Goal: Complete application form: Complete application form

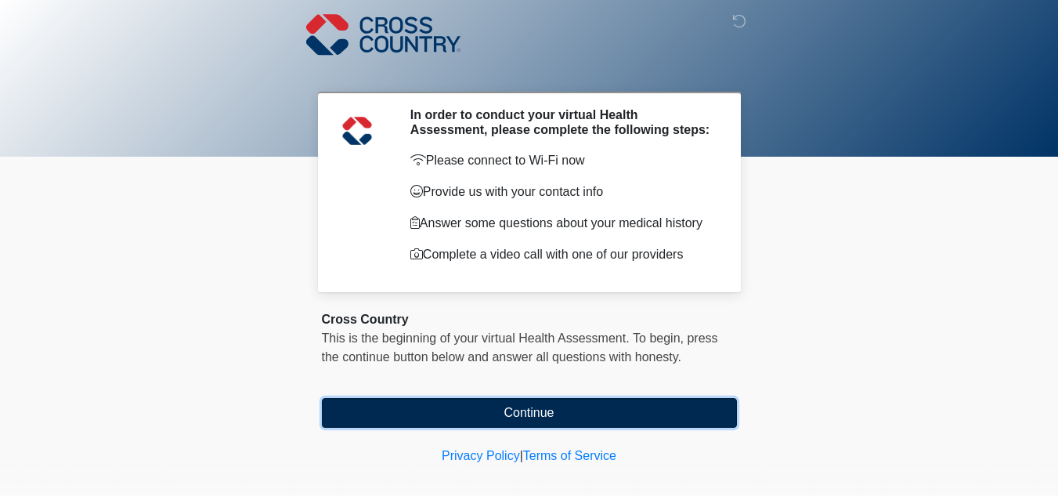
click at [544, 414] on button "Continue" at bounding box center [529, 413] width 415 height 30
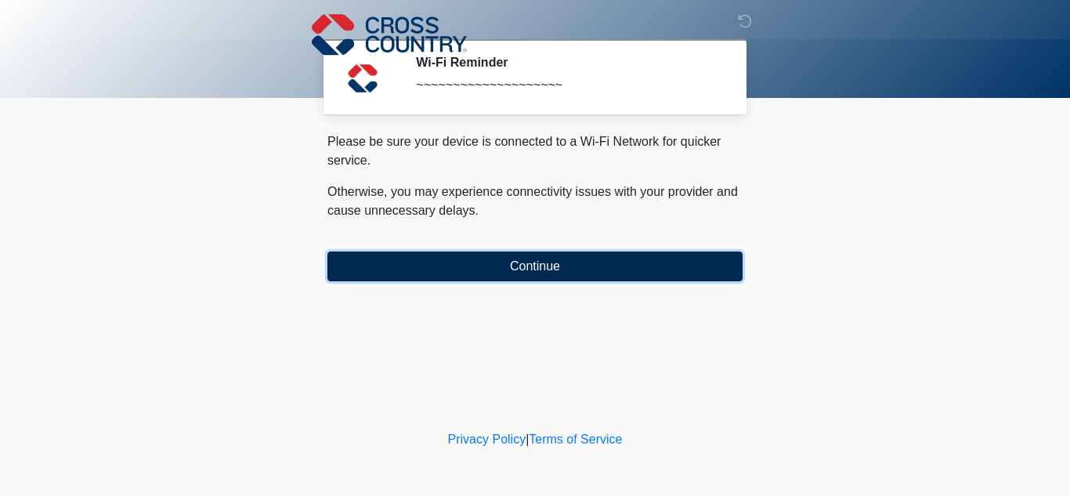
click at [568, 265] on button "Continue" at bounding box center [534, 266] width 415 height 30
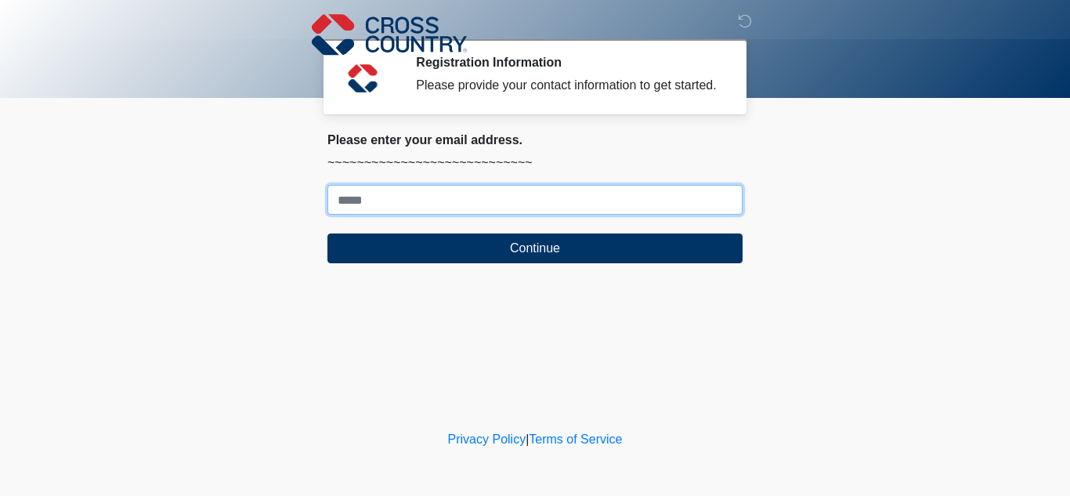
click at [478, 201] on input "Where should we email your response?" at bounding box center [534, 200] width 415 height 30
type input "**********"
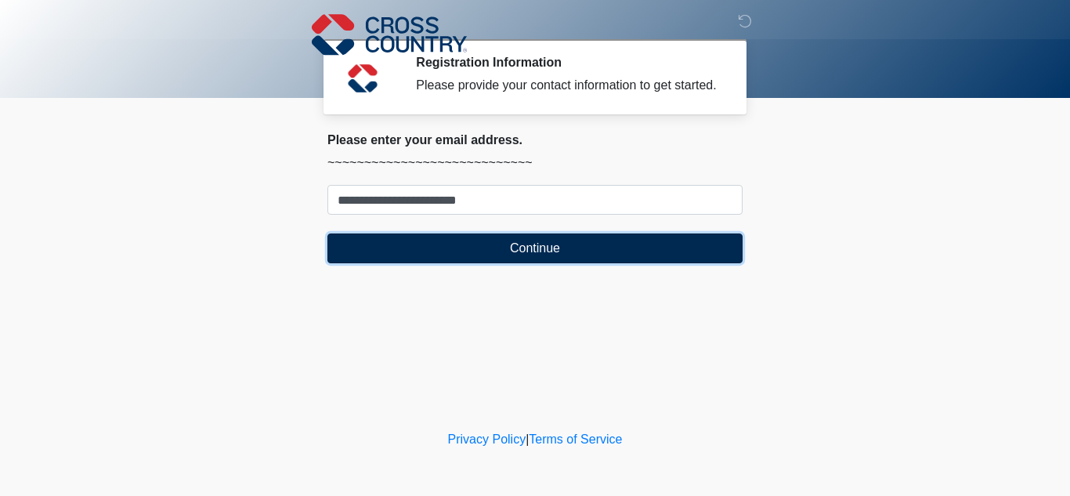
click at [478, 239] on button "Continue" at bounding box center [534, 248] width 415 height 30
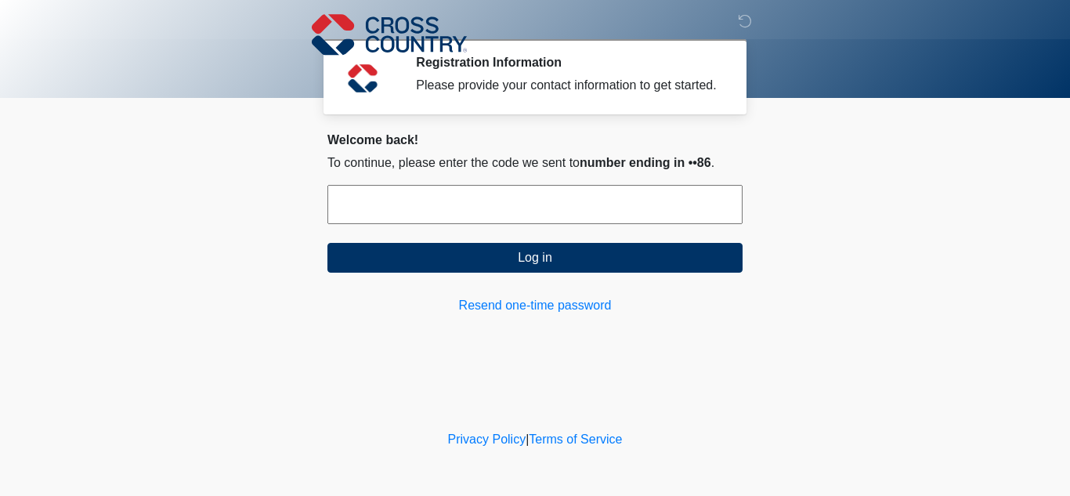
click at [531, 216] on input "text" at bounding box center [534, 204] width 415 height 39
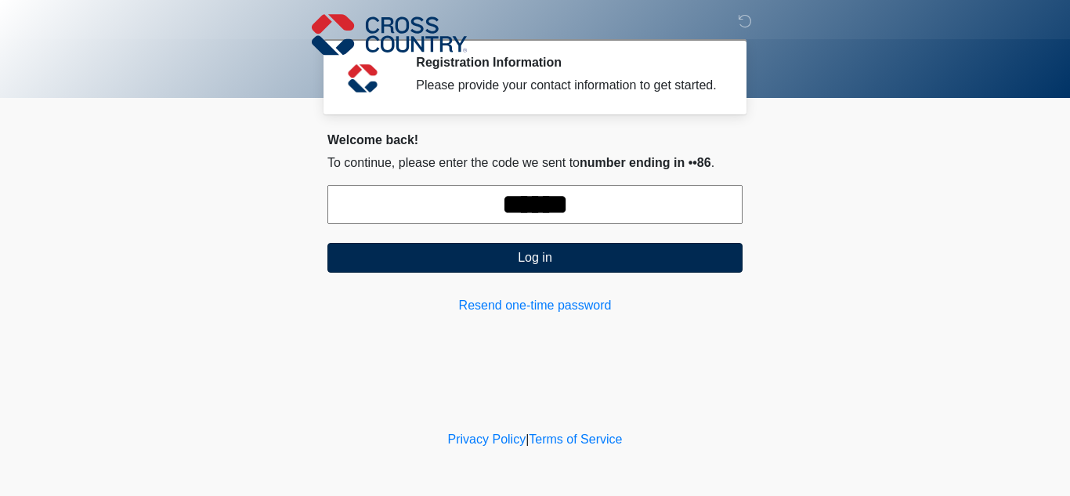
type input "******"
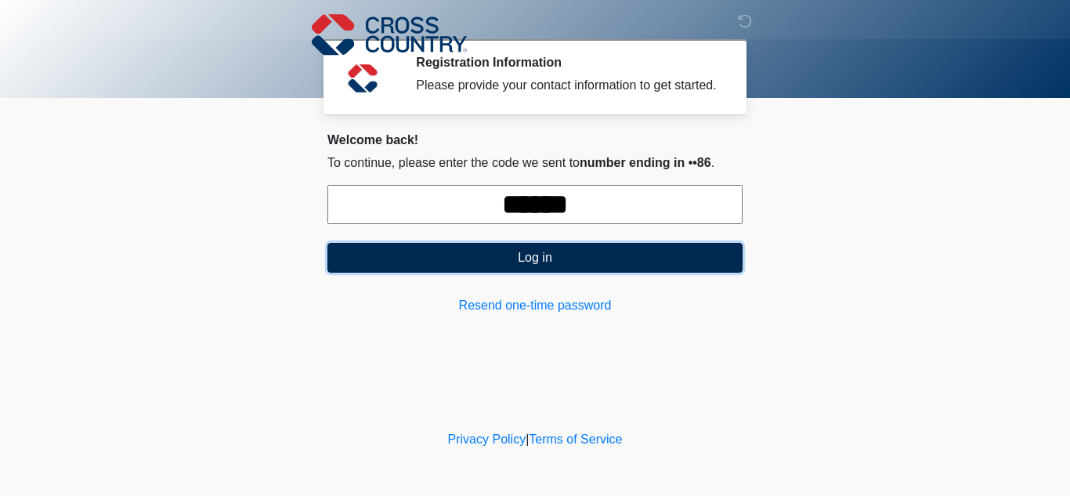
click at [531, 263] on button "Log in" at bounding box center [534, 258] width 415 height 30
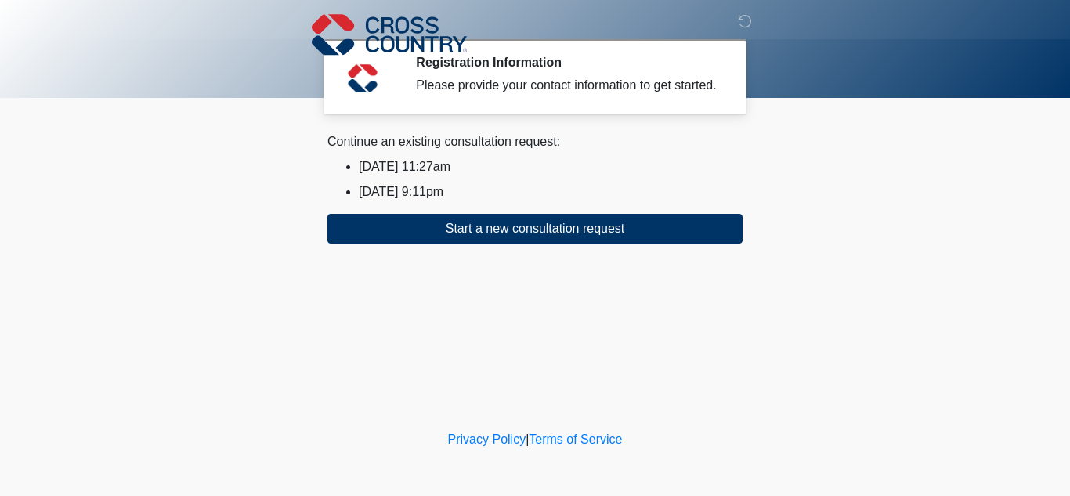
click at [424, 171] on li "2025/08/26 11:27am" at bounding box center [551, 166] width 384 height 19
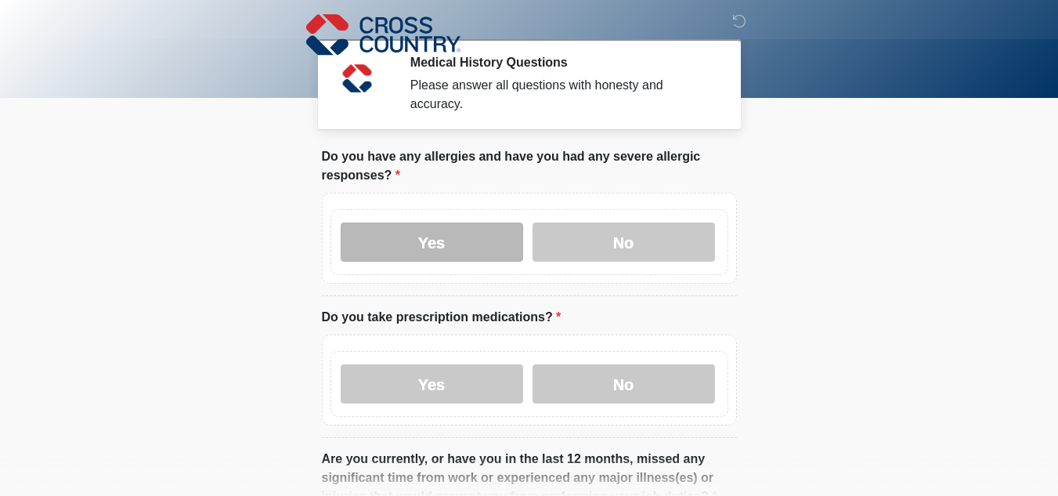
click at [484, 222] on label "Yes" at bounding box center [432, 241] width 183 height 39
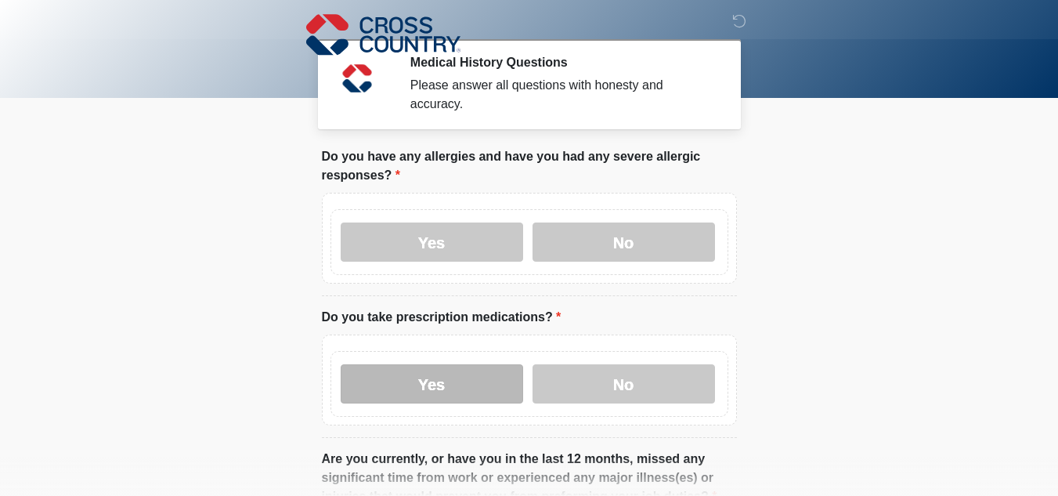
click at [505, 366] on label "Yes" at bounding box center [432, 383] width 183 height 39
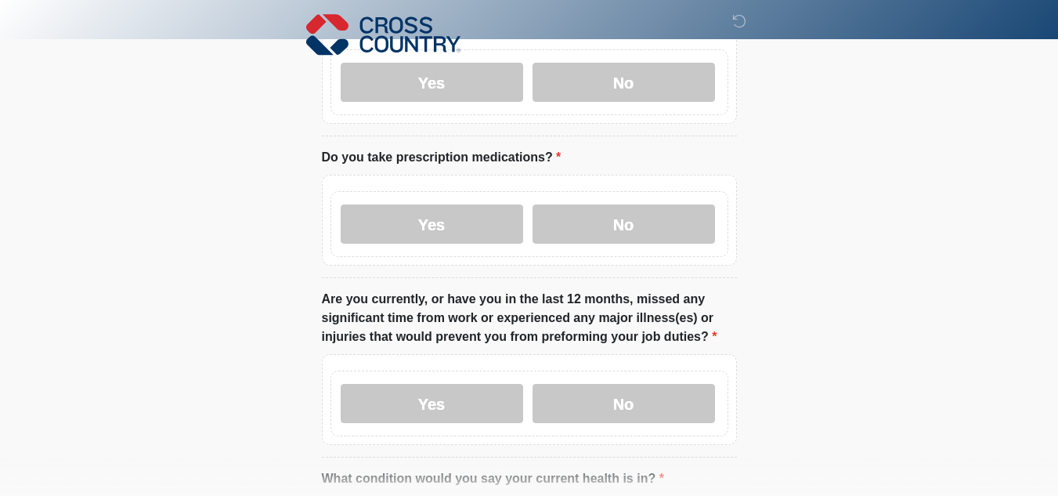
scroll to position [164, 0]
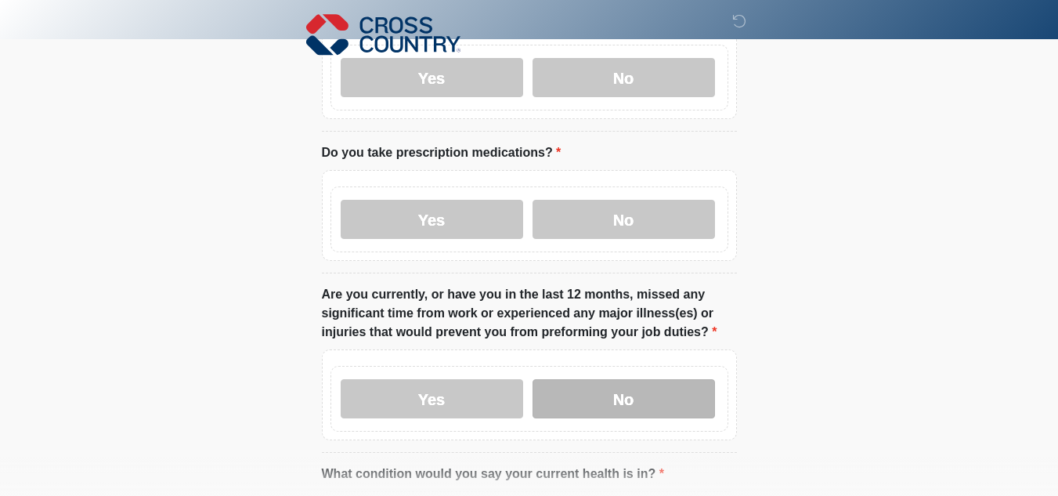
click at [661, 383] on label "No" at bounding box center [624, 398] width 183 height 39
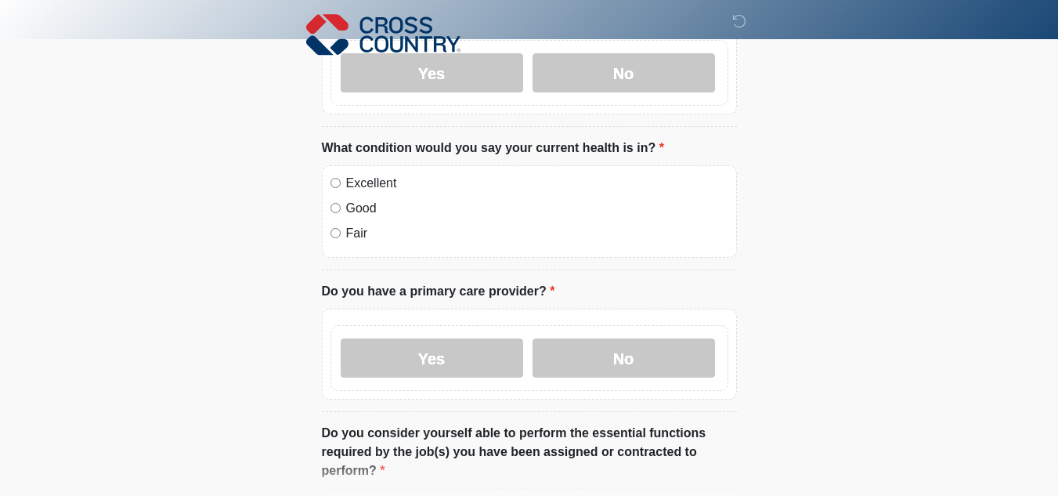
scroll to position [502, 0]
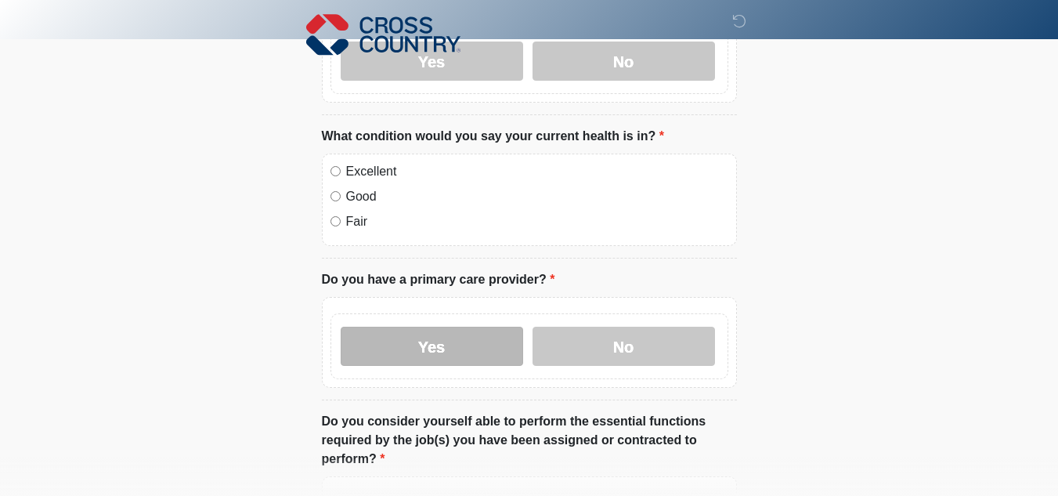
click at [465, 334] on label "Yes" at bounding box center [432, 346] width 183 height 39
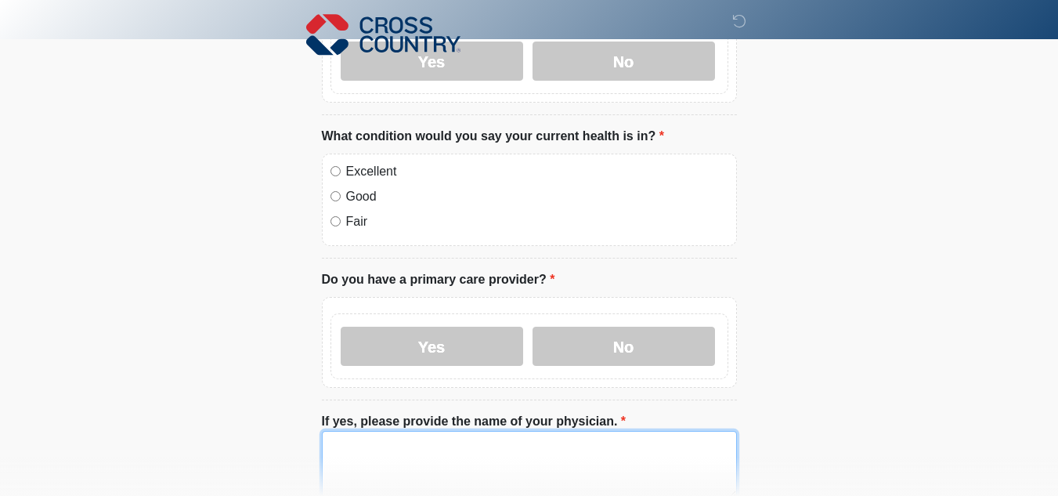
click at [402, 448] on textarea "If yes, please provide the name of your physician." at bounding box center [529, 464] width 415 height 67
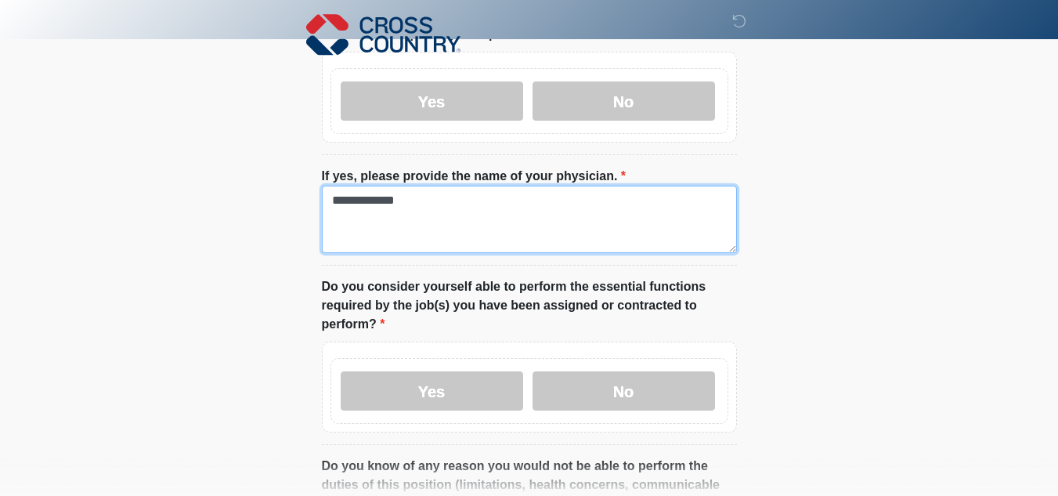
scroll to position [750, 0]
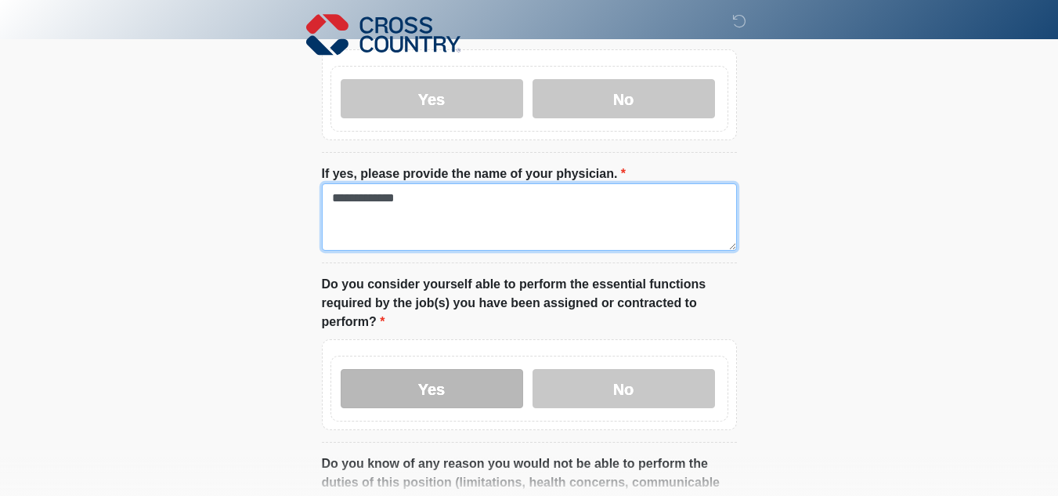
type textarea "**********"
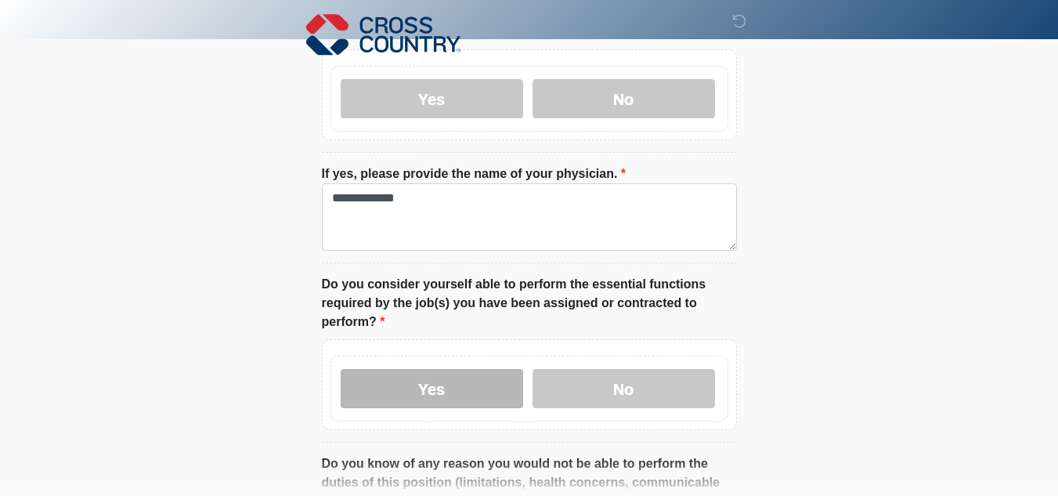
click at [460, 384] on label "Yes" at bounding box center [432, 388] width 183 height 39
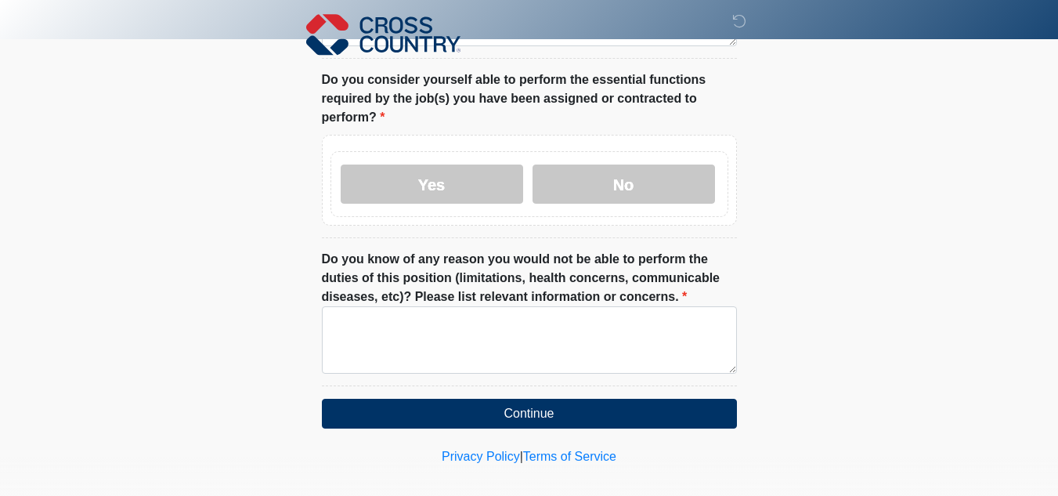
scroll to position [956, 0]
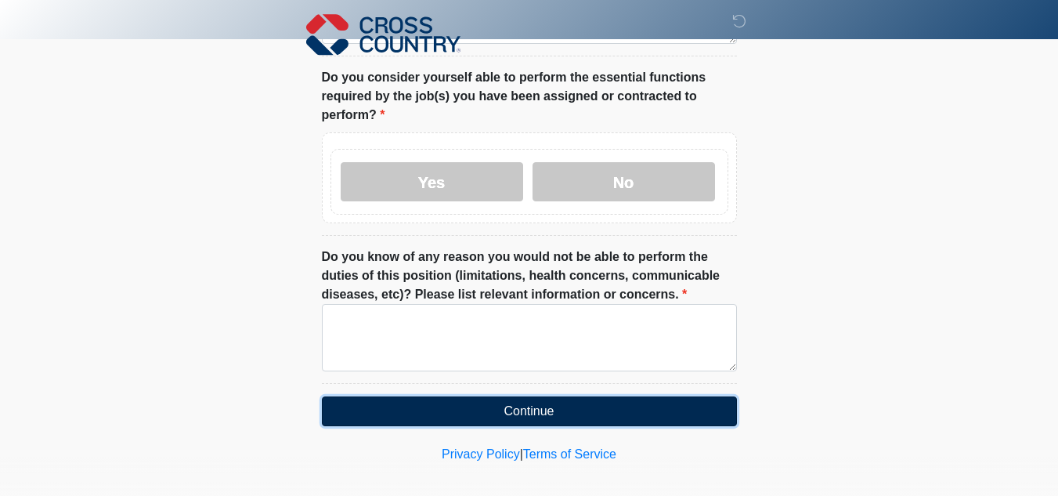
click at [654, 396] on button "Continue" at bounding box center [529, 411] width 415 height 30
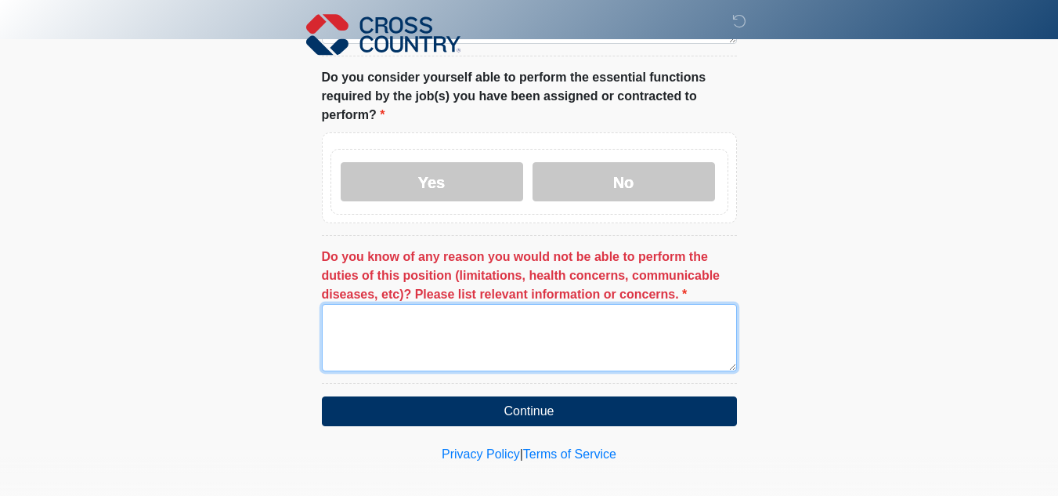
click at [598, 342] on textarea "Do you know of any reason you would not be able to perform the duties of this p…" at bounding box center [529, 337] width 415 height 67
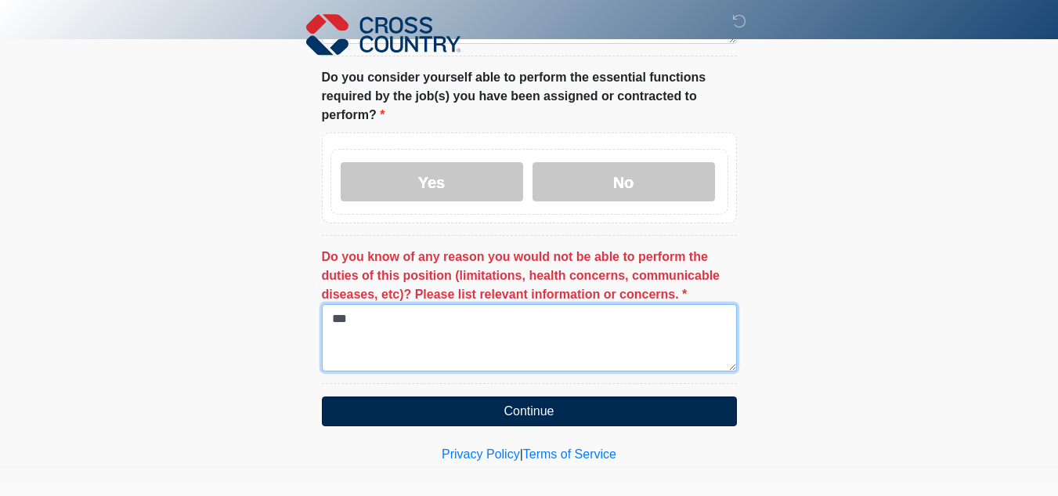
type textarea "***"
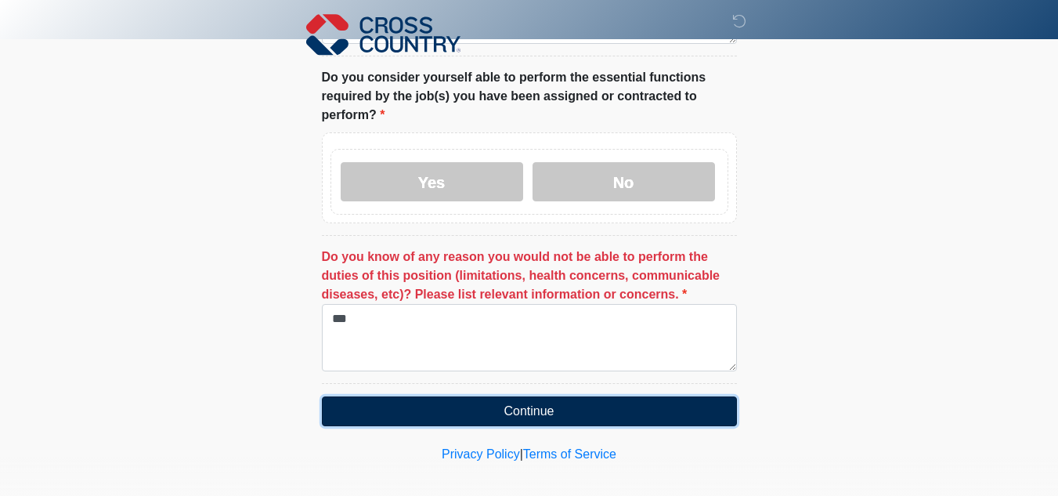
click at [576, 396] on button "Continue" at bounding box center [529, 411] width 415 height 30
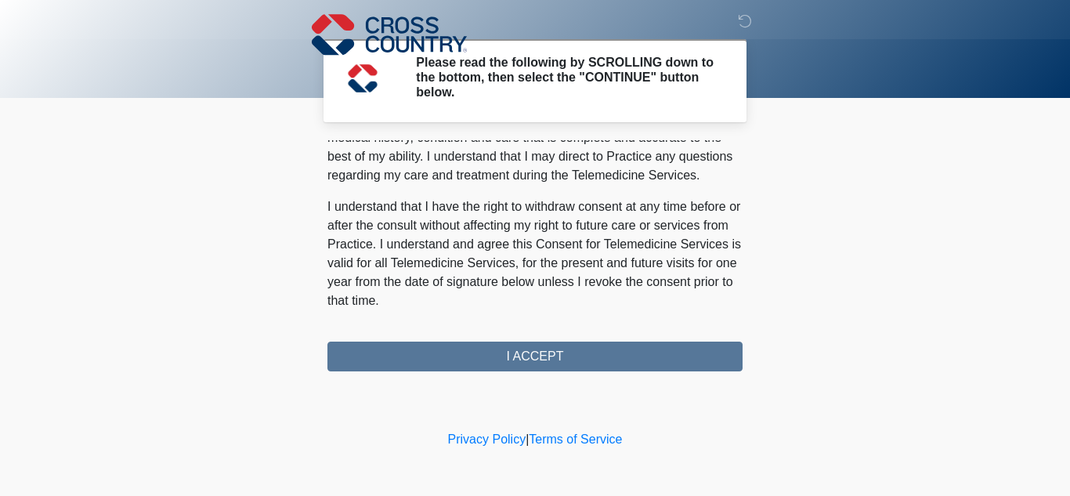
scroll to position [1071, 0]
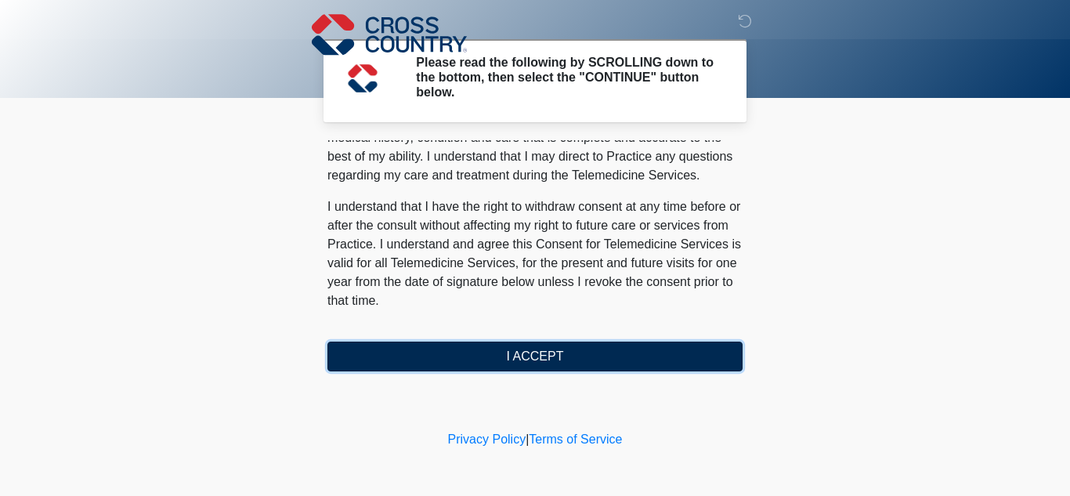
click at [621, 356] on button "I ACCEPT" at bounding box center [534, 357] width 415 height 30
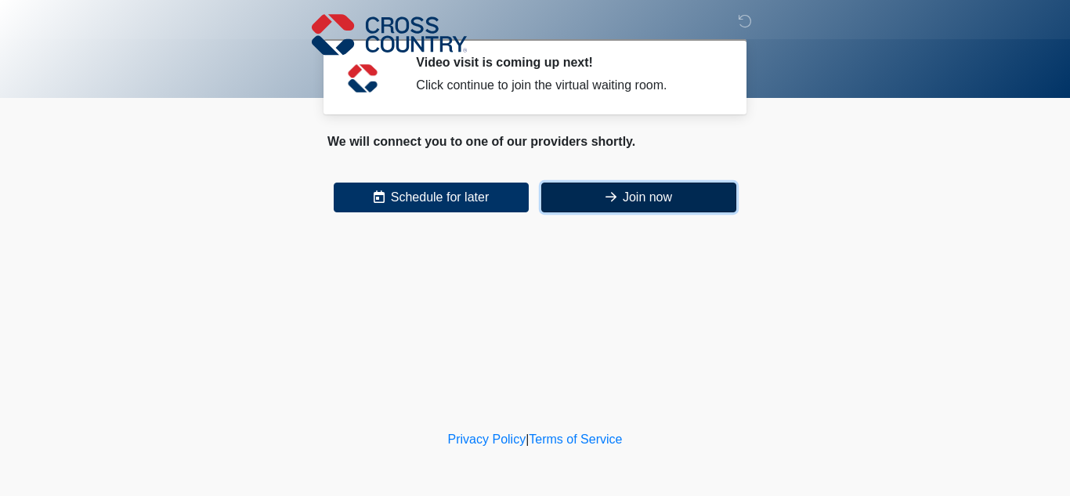
click at [634, 197] on button "Join now" at bounding box center [638, 198] width 195 height 30
